Goal: Obtain resource: Obtain resource

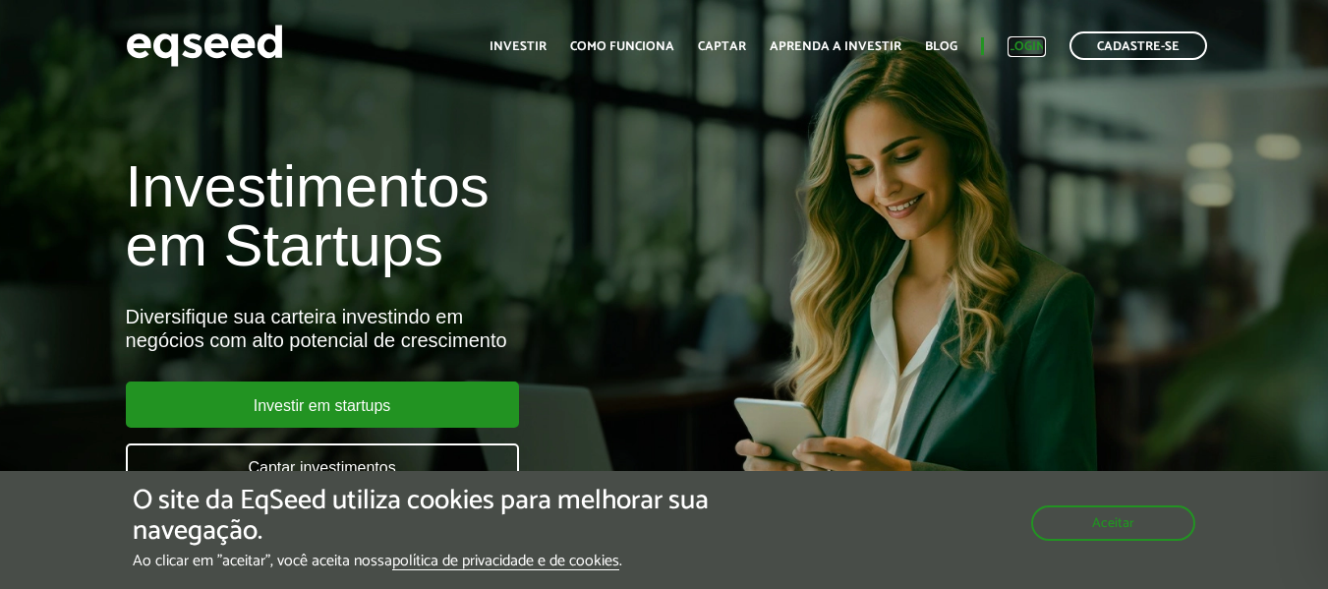
click at [1028, 45] on link "Login" at bounding box center [1027, 46] width 38 height 13
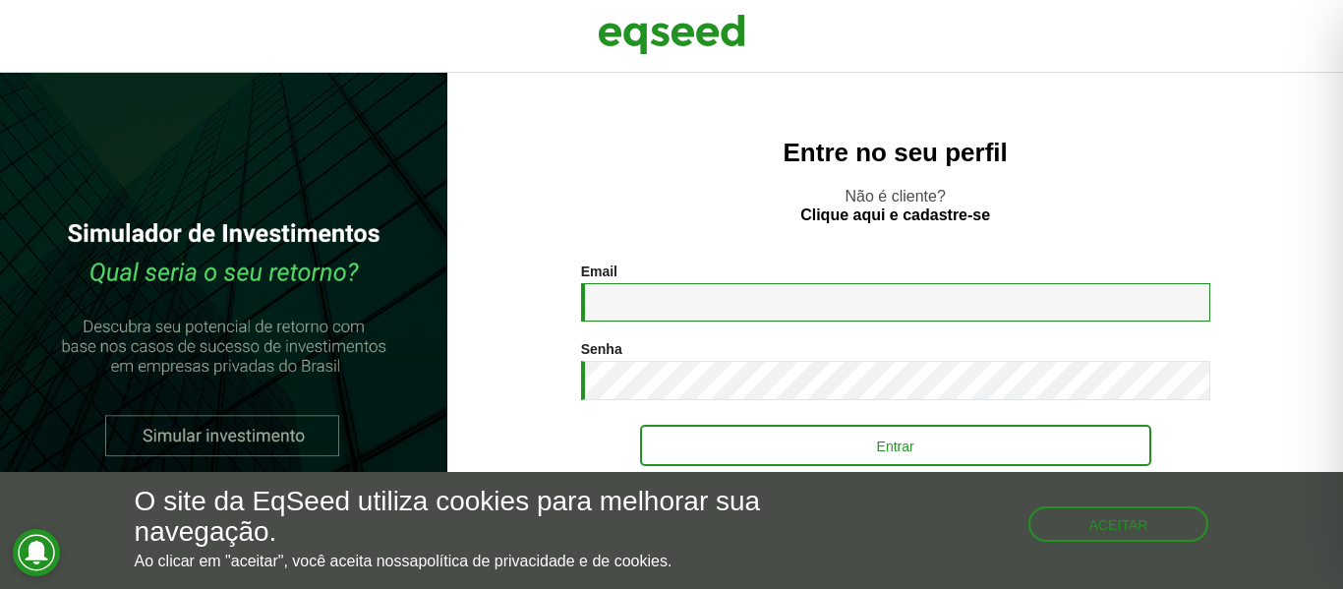
type input "**********"
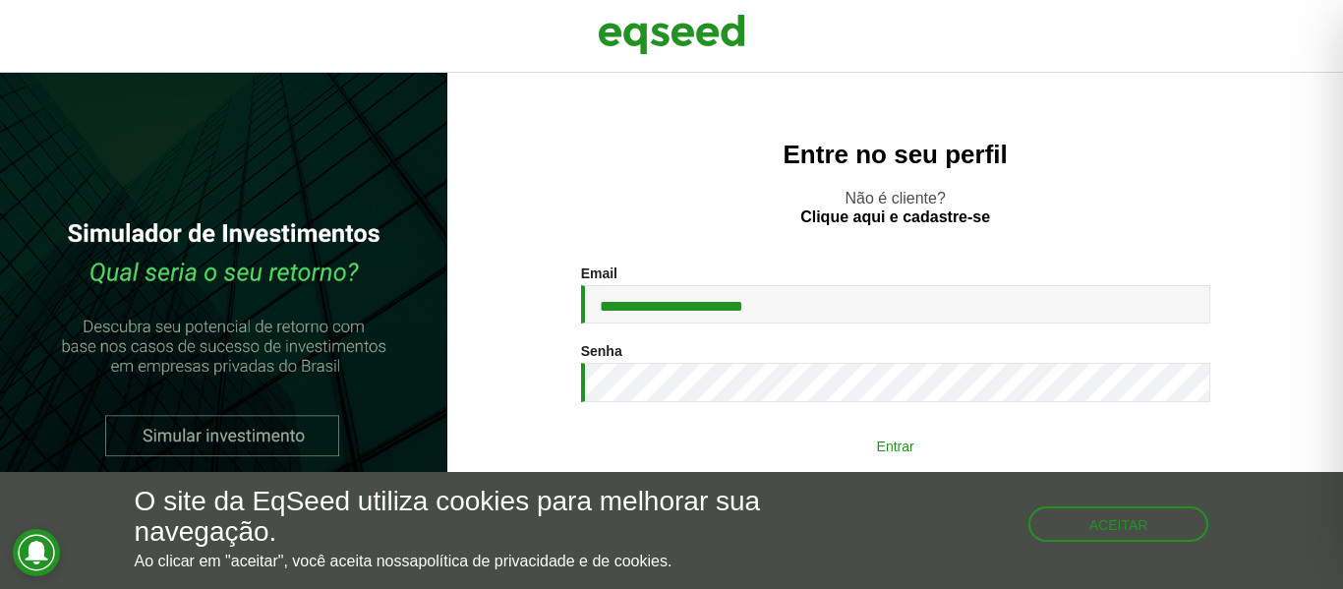
click at [911, 444] on button "Entrar" at bounding box center [895, 445] width 511 height 37
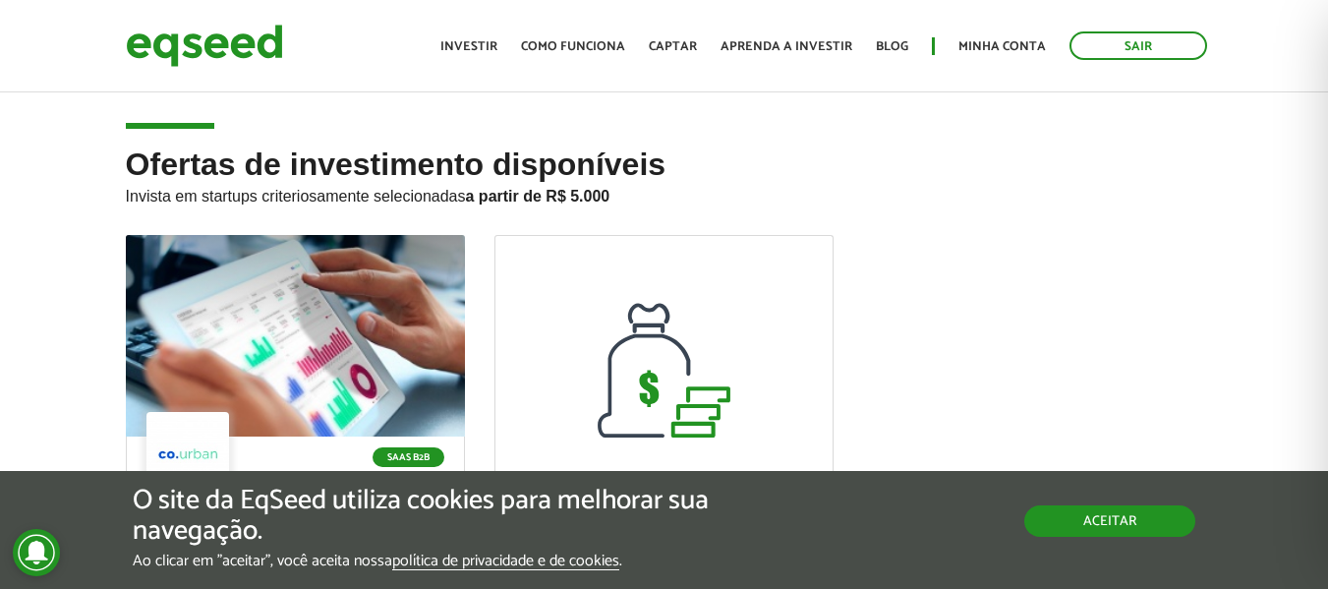
click at [1066, 522] on button "Aceitar" at bounding box center [1110, 520] width 171 height 31
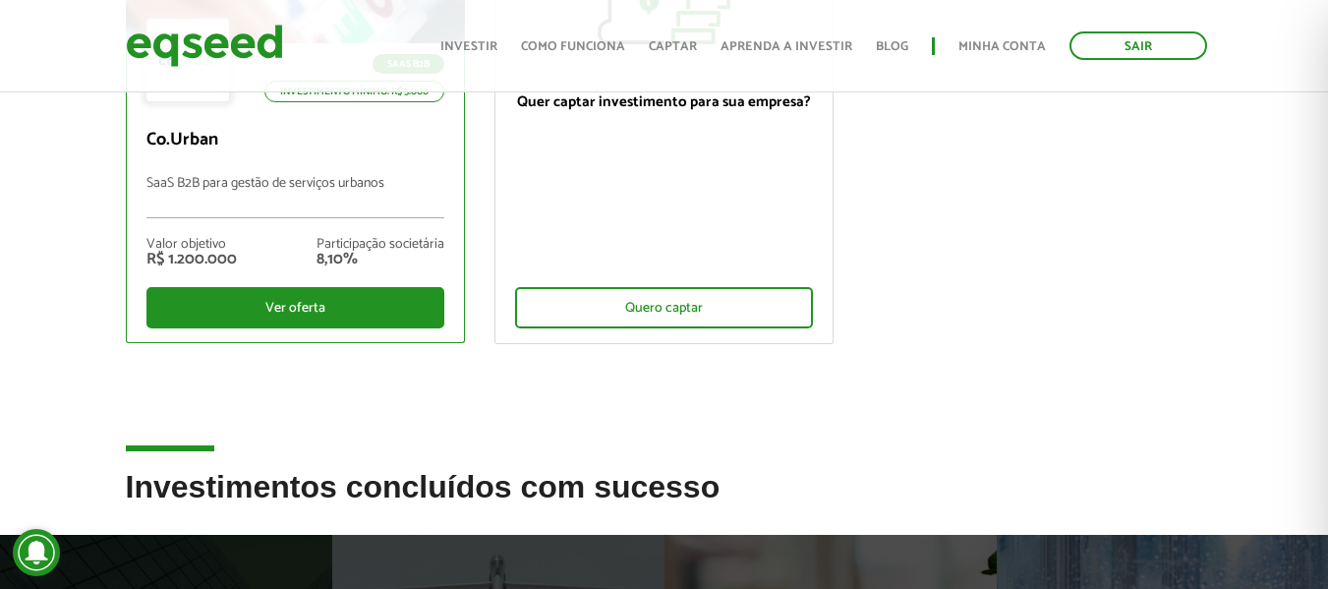
scroll to position [197, 0]
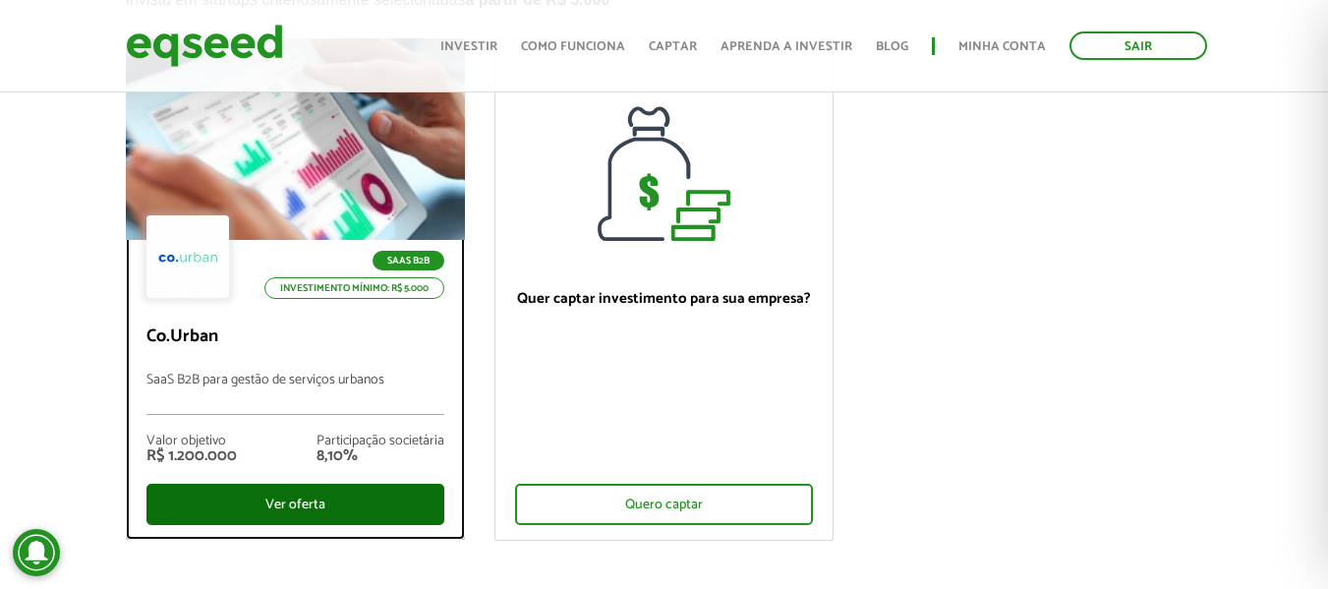
click at [310, 499] on div "Ver oferta" at bounding box center [296, 504] width 298 height 41
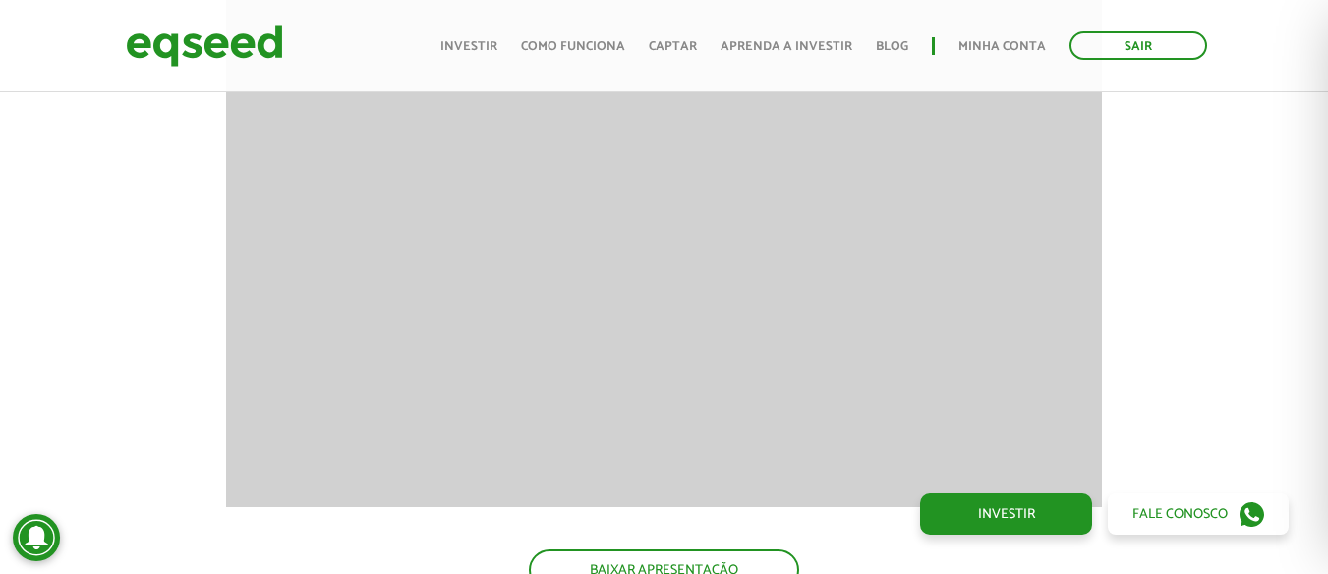
scroll to position [2261, 0]
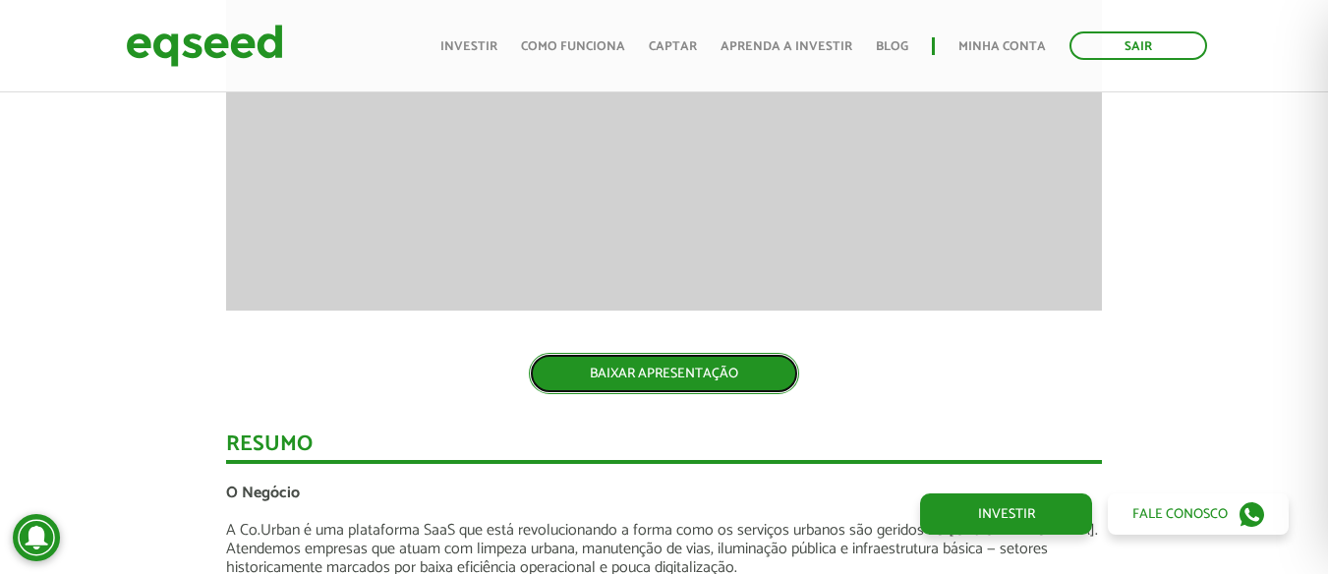
click at [694, 373] on link "BAIXAR APRESENTAÇÃO" at bounding box center [664, 373] width 270 height 41
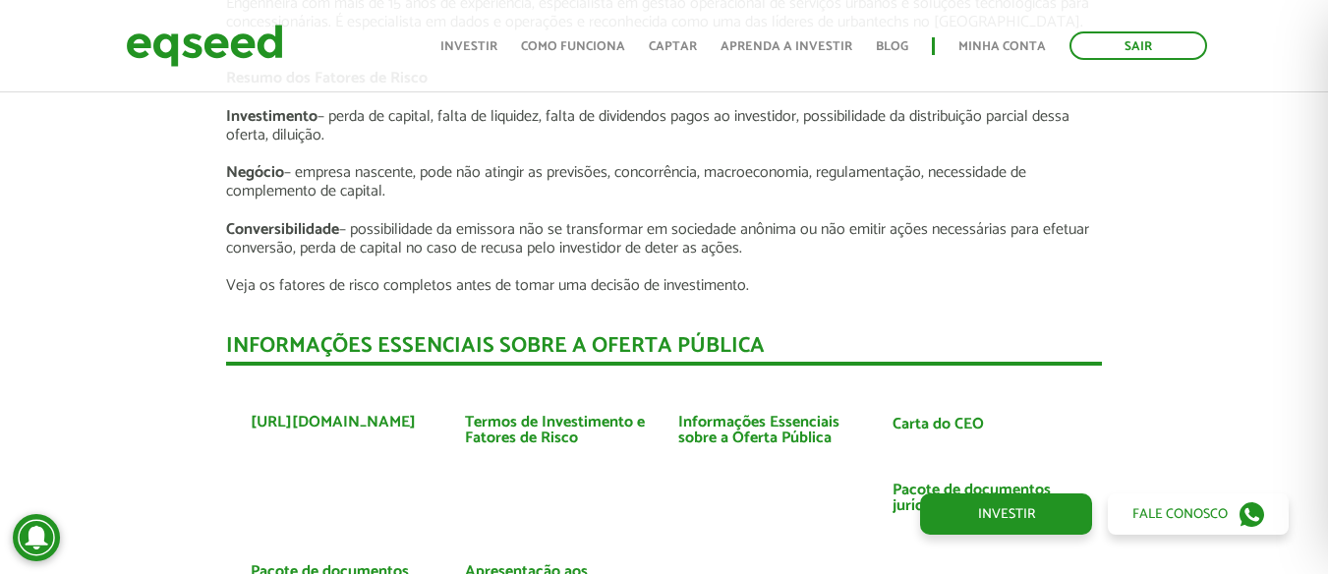
scroll to position [3835, 0]
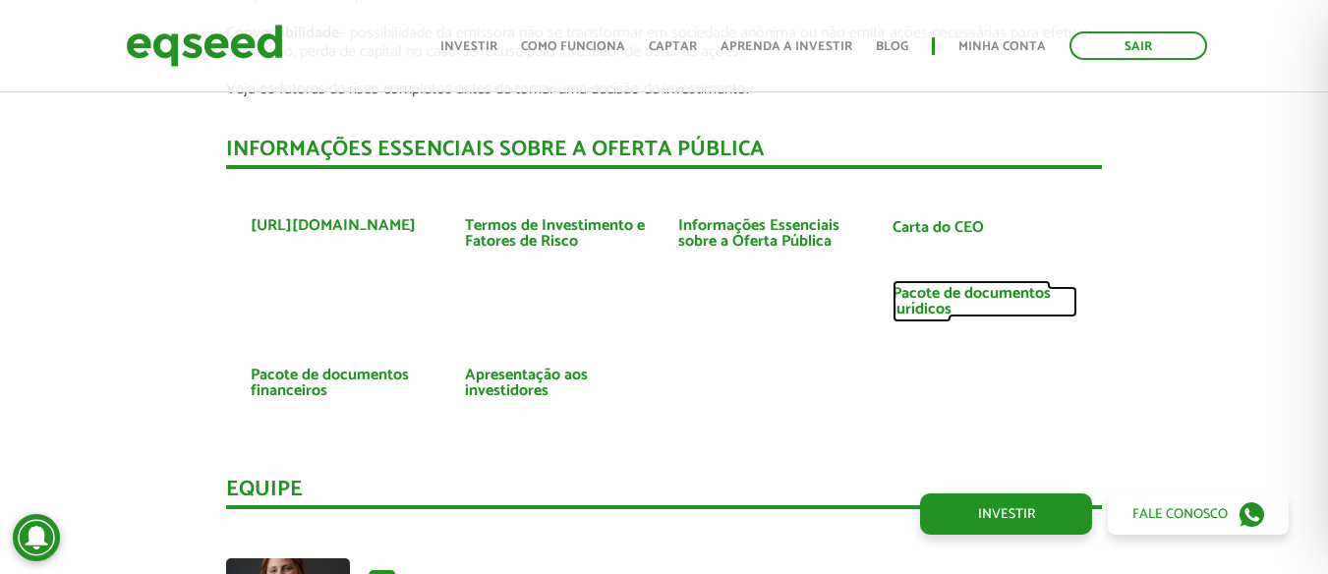
click at [927, 310] on link "Pacote de documentos jurídicos" at bounding box center [985, 301] width 185 height 31
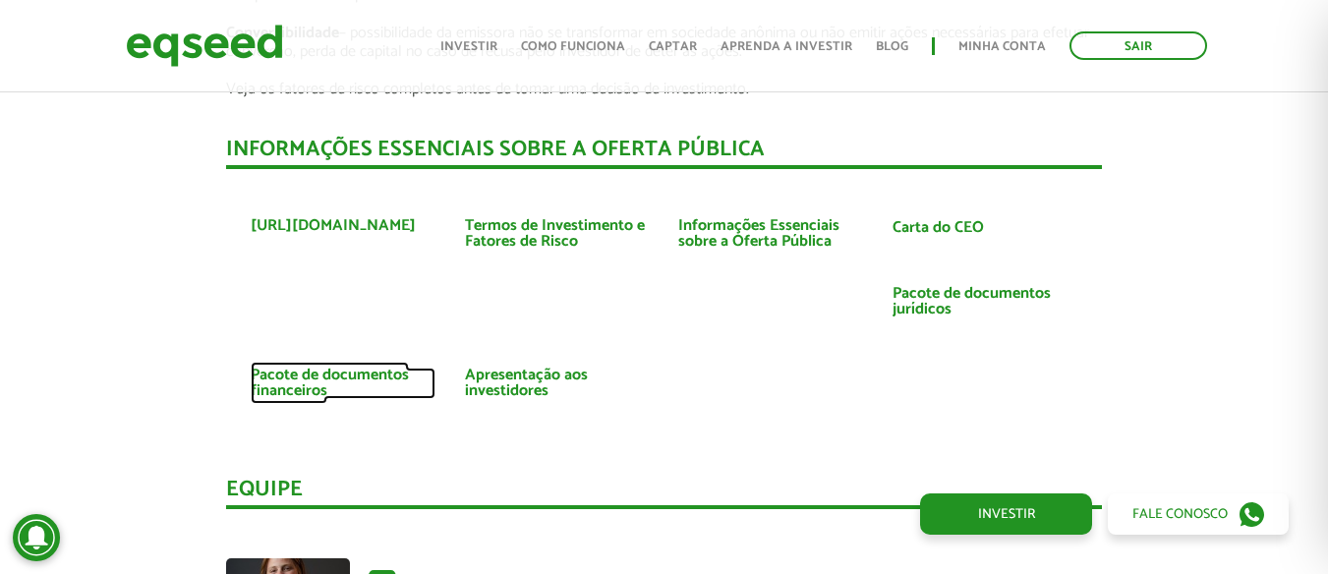
click at [325, 379] on link "Pacote de documentos financeiros" at bounding box center [343, 383] width 185 height 31
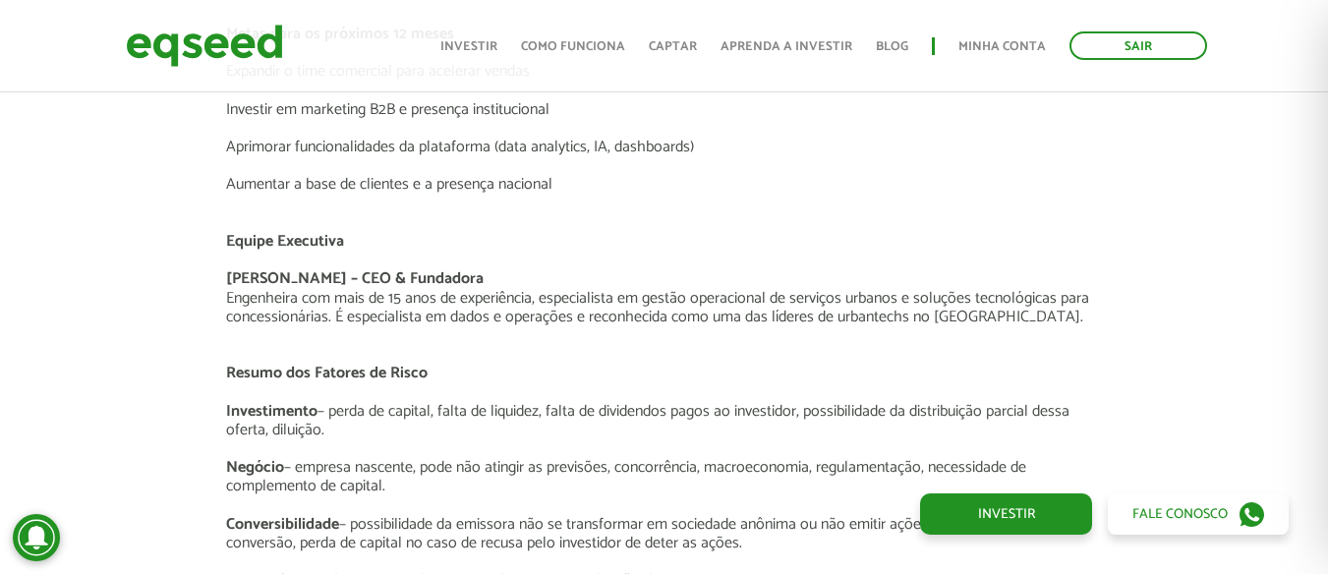
scroll to position [2851, 0]
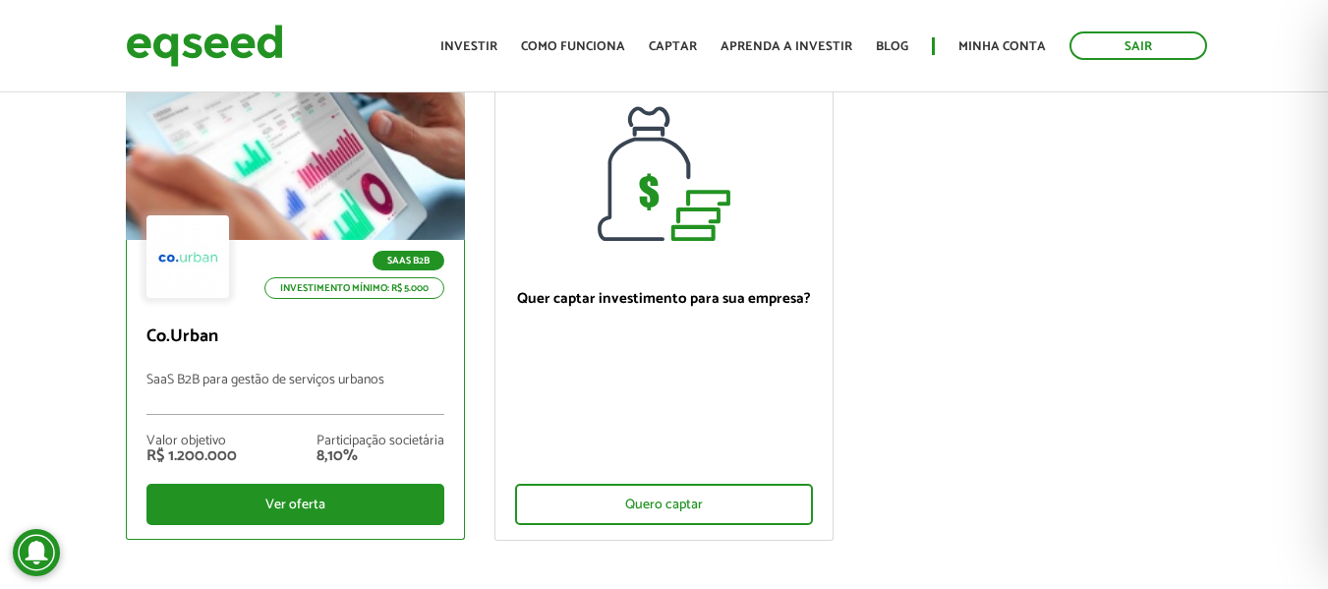
scroll to position [295, 0]
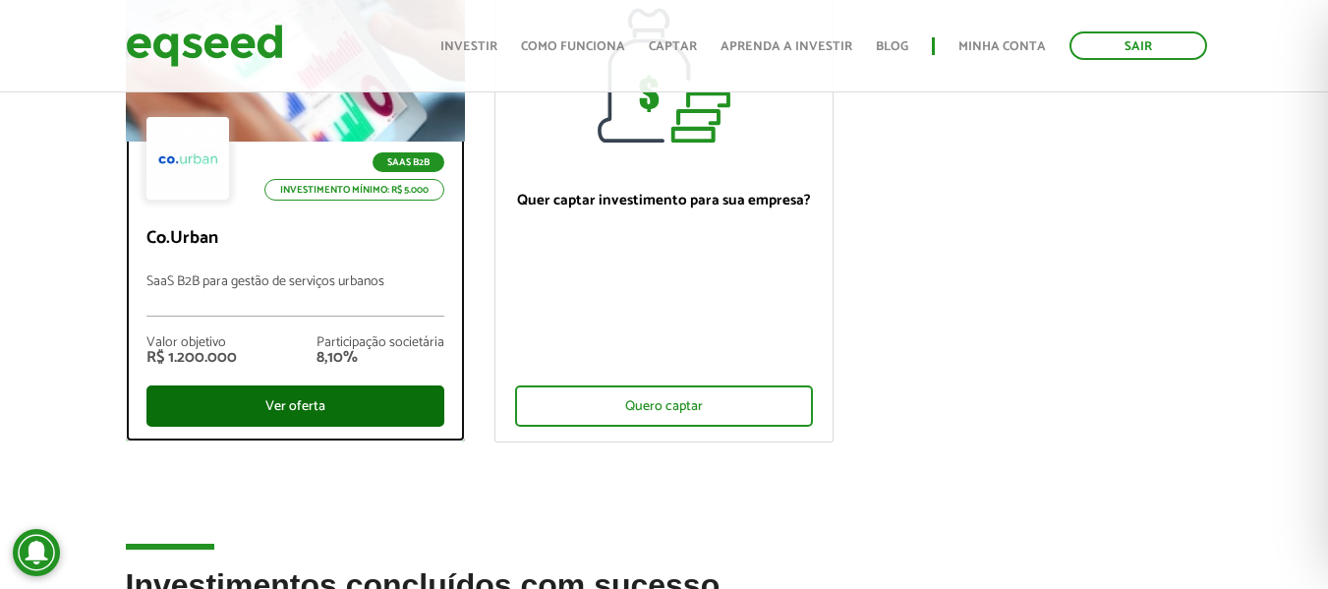
click at [316, 401] on div "Ver oferta" at bounding box center [296, 405] width 298 height 41
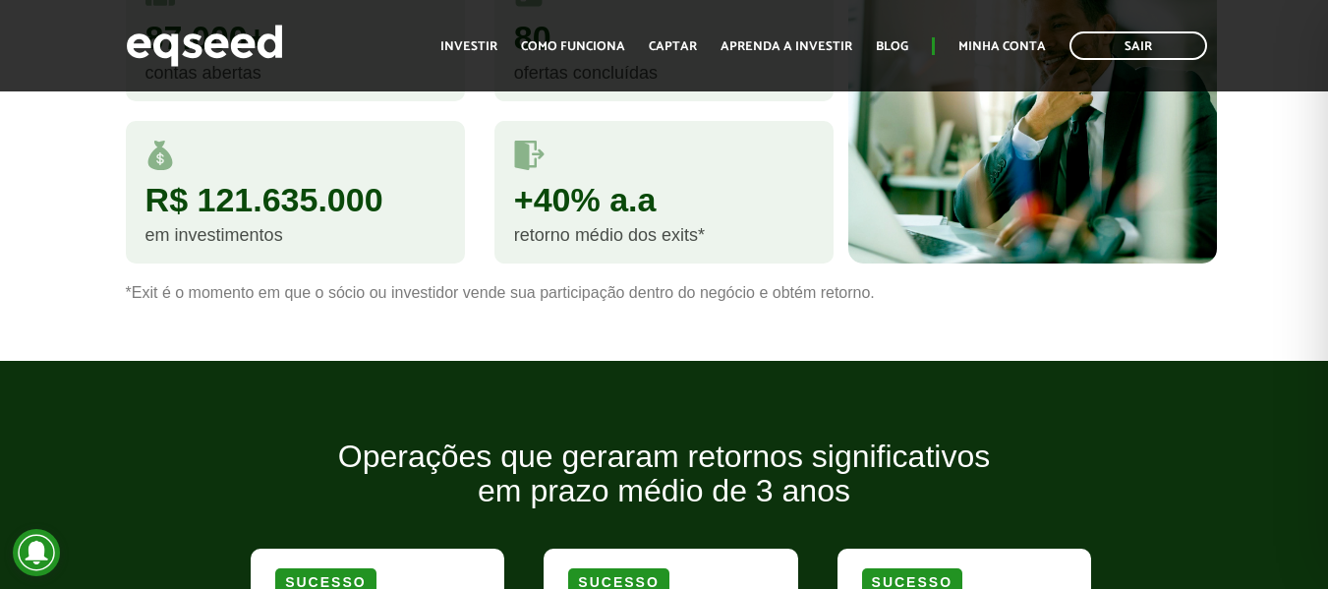
scroll to position [2360, 0]
